Goal: Navigation & Orientation: Find specific page/section

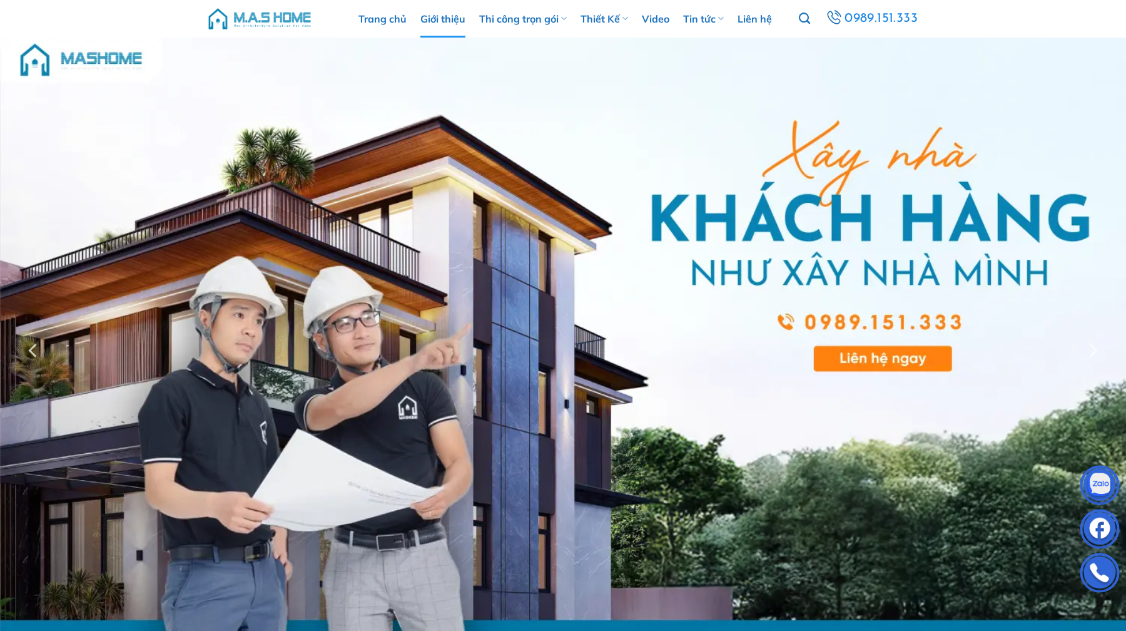
click at [461, 18] on link "Giới thiệu" at bounding box center [443, 19] width 45 height 38
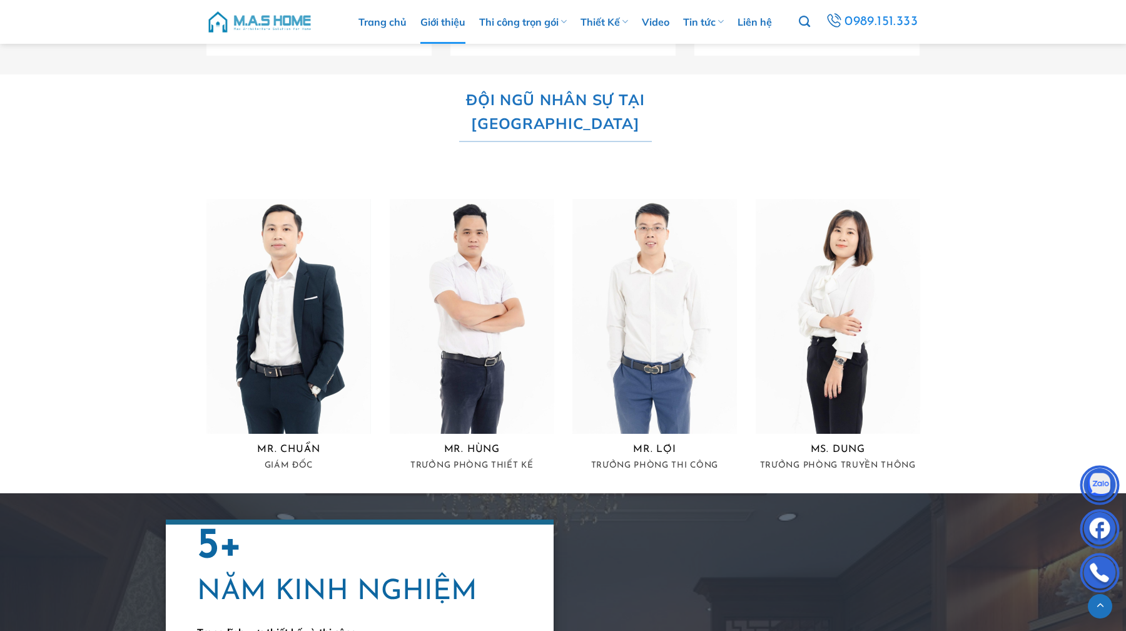
scroll to position [2205, 0]
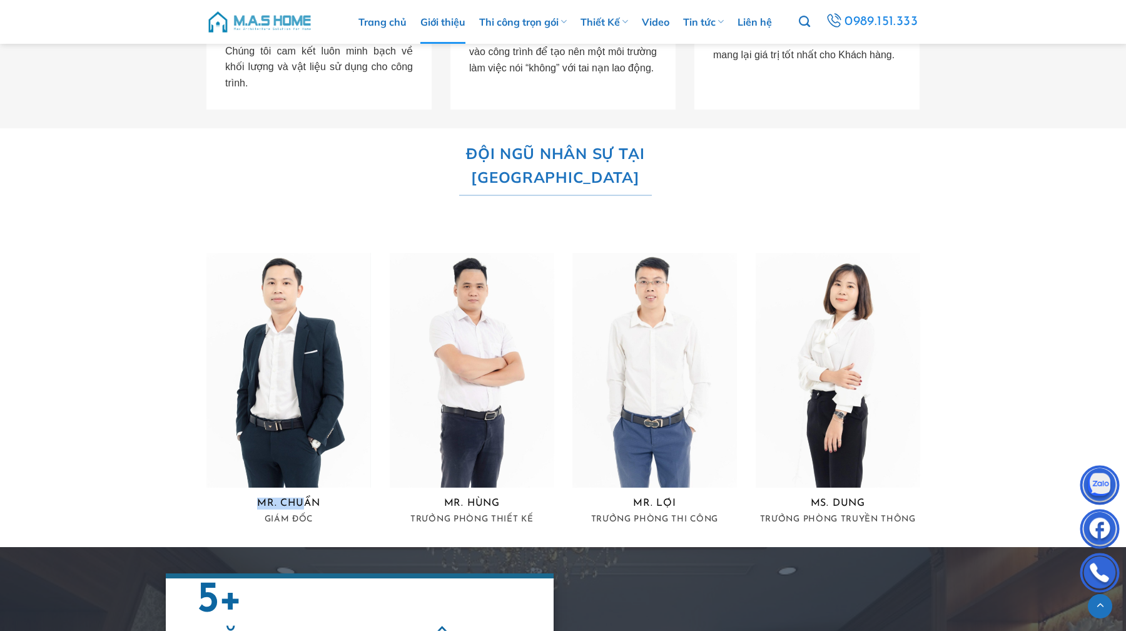
drag, startPoint x: 302, startPoint y: 449, endPoint x: 250, endPoint y: 449, distance: 51.9
click at [253, 498] on h5 "MR. chuẩn" at bounding box center [289, 504] width 165 height 12
click at [534, 28] on link "Thi công trọn gói" at bounding box center [523, 22] width 88 height 44
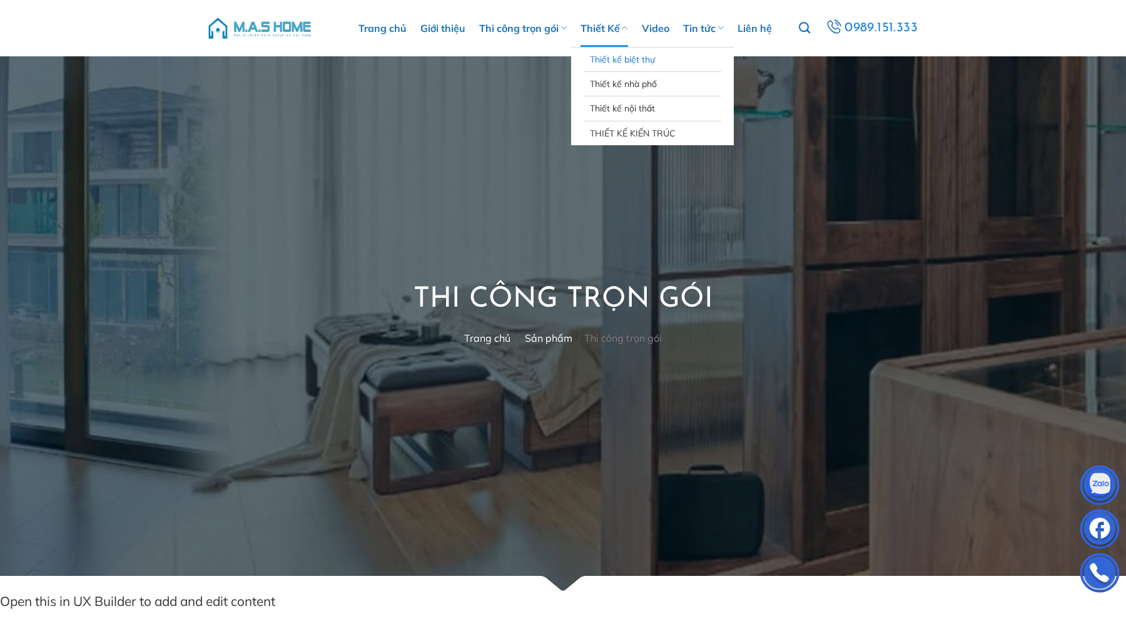
click at [609, 59] on link "Thiết kế biệt thự" at bounding box center [652, 60] width 125 height 24
